Goal: Find specific page/section: Find specific page/section

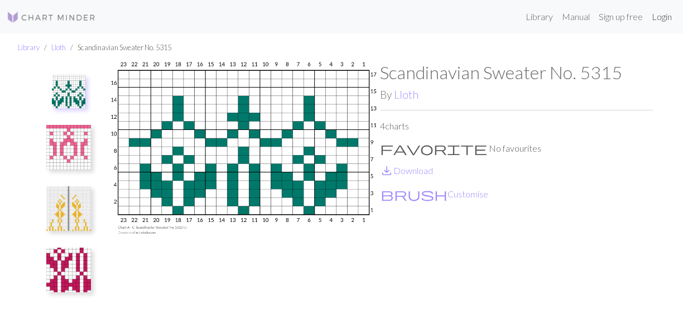
click at [656, 20] on link "Login" at bounding box center [661, 17] width 29 height 22
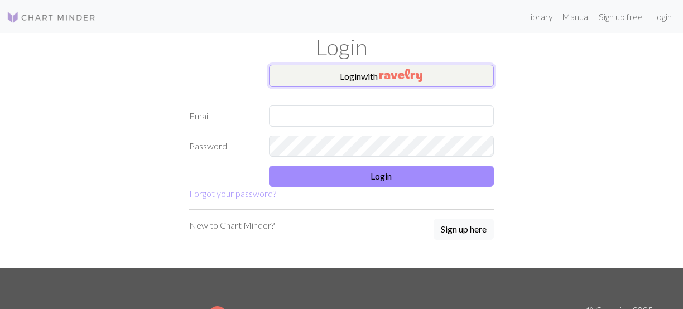
click at [420, 71] on img "button" at bounding box center [400, 75] width 43 height 13
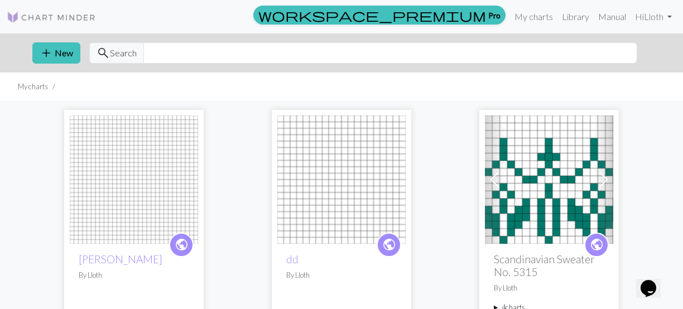
click at [172, 164] on img at bounding box center [134, 179] width 128 height 128
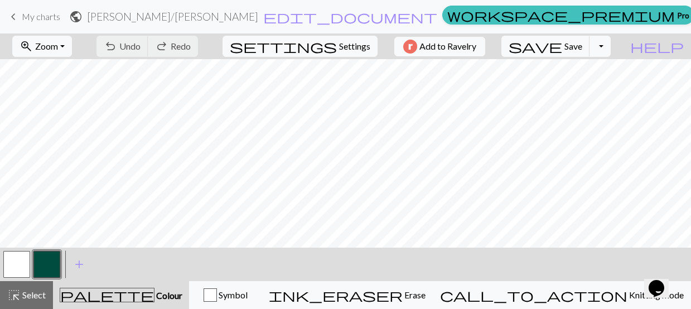
click at [57, 13] on span "My charts" at bounding box center [41, 16] width 38 height 11
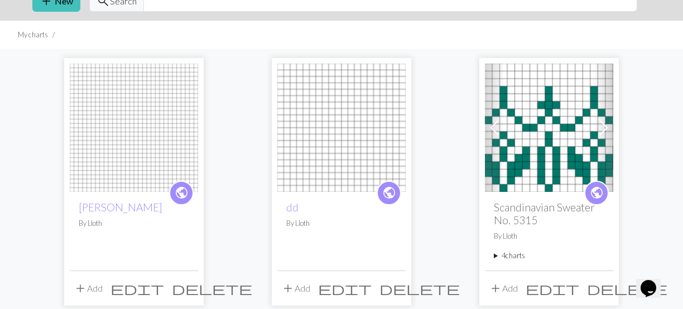
scroll to position [112, 0]
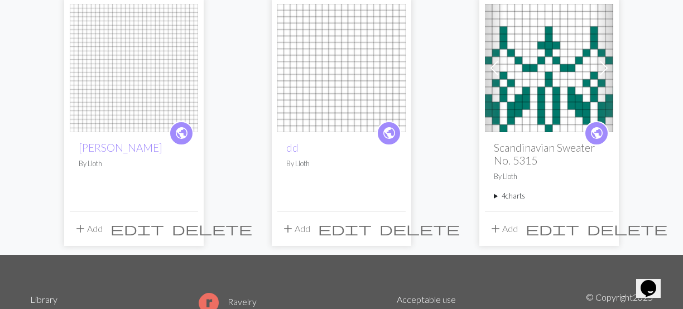
click at [538, 146] on h2 "Scandinavian Sweater No. 5315" at bounding box center [549, 154] width 110 height 26
click at [529, 113] on img at bounding box center [549, 68] width 128 height 128
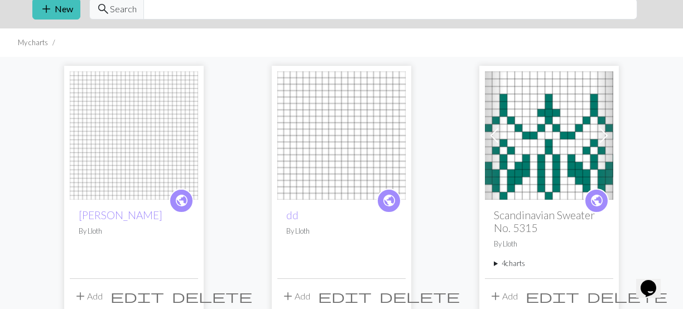
scroll to position [112, 0]
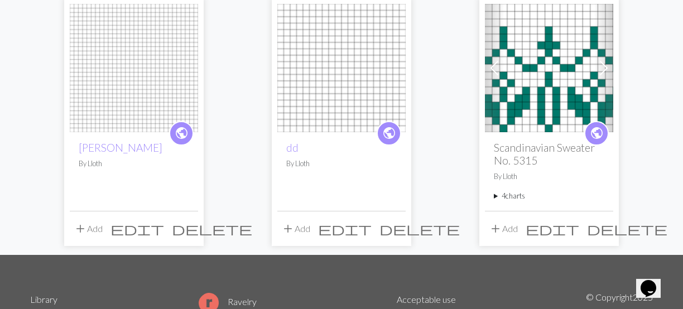
click at [507, 194] on summary "4 charts" at bounding box center [549, 196] width 110 height 11
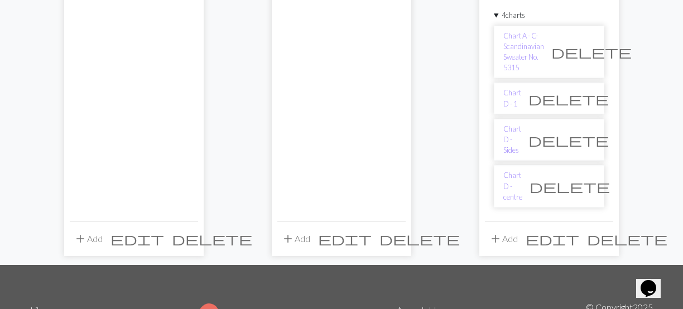
scroll to position [388, 0]
